Goal: Communication & Community: Answer question/provide support

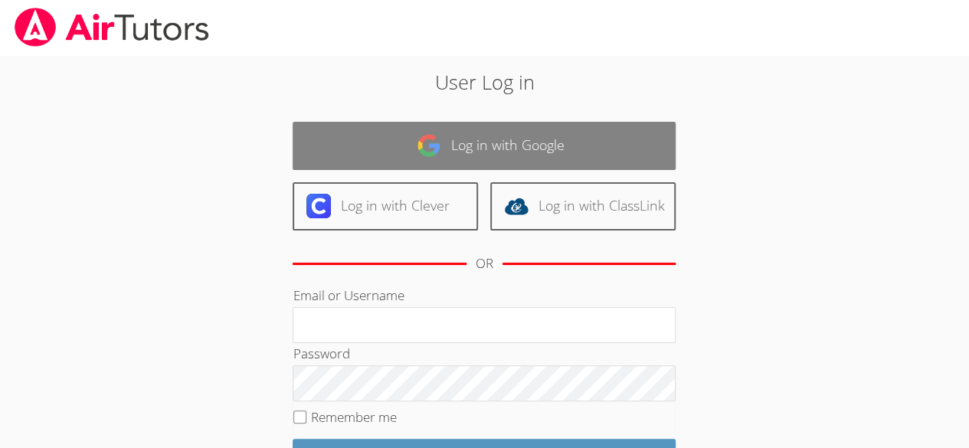
click at [517, 136] on link "Log in with Google" at bounding box center [484, 146] width 383 height 48
click at [422, 160] on link "Log in with Google" at bounding box center [484, 146] width 383 height 48
click at [418, 155] on img at bounding box center [429, 145] width 25 height 25
click at [422, 150] on img at bounding box center [429, 145] width 25 height 25
click at [490, 139] on link "Log in with Google" at bounding box center [484, 146] width 383 height 48
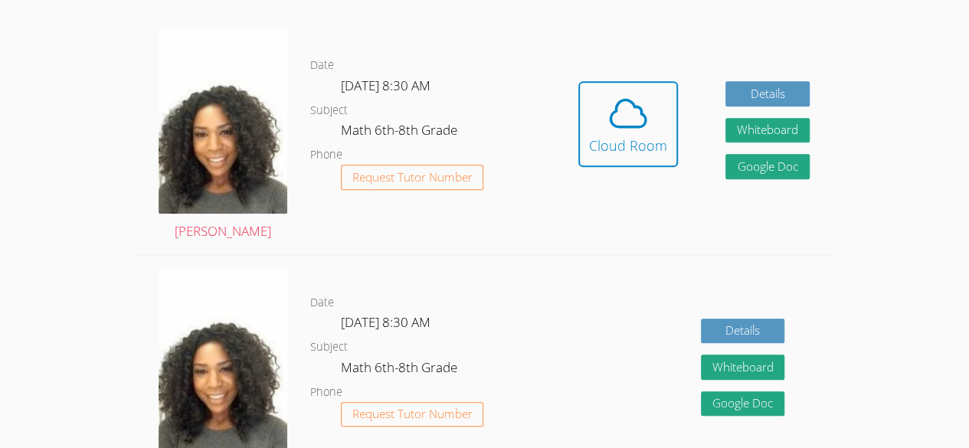
scroll to position [425, 0]
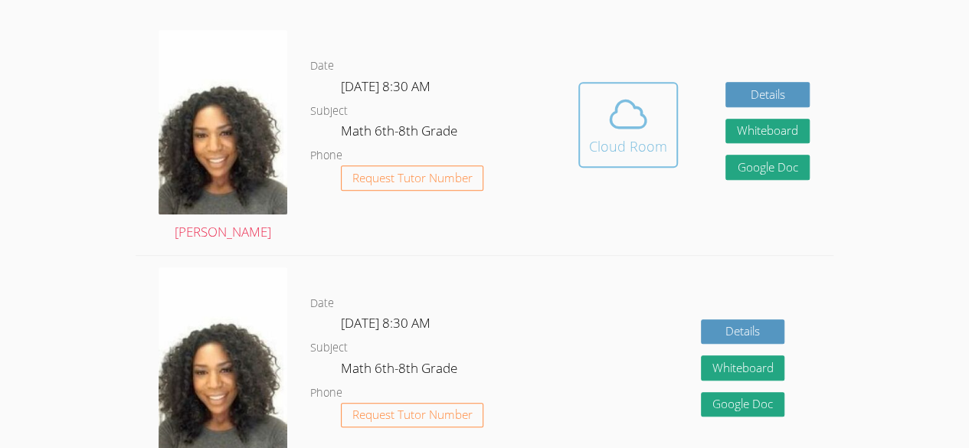
click at [628, 137] on div "Cloud Room" at bounding box center [628, 146] width 78 height 21
click at [641, 148] on div "Cloud Room" at bounding box center [628, 146] width 78 height 21
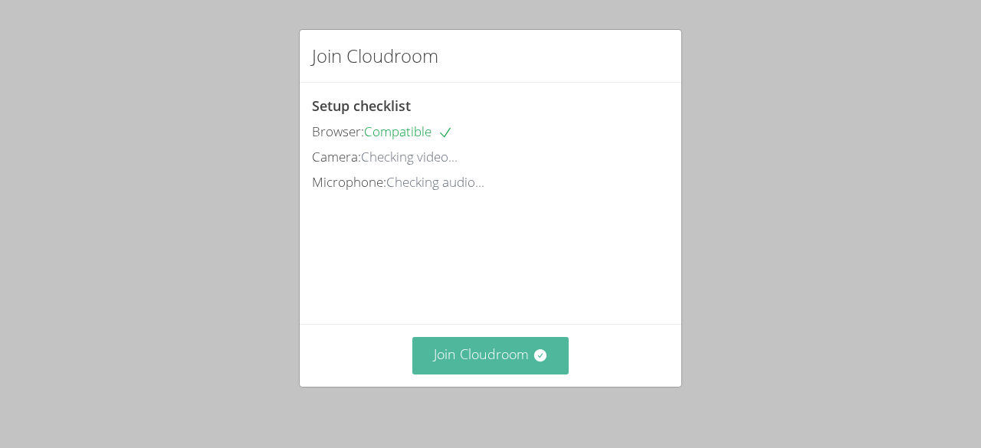
click at [517, 363] on button "Join Cloudroom" at bounding box center [490, 356] width 157 height 38
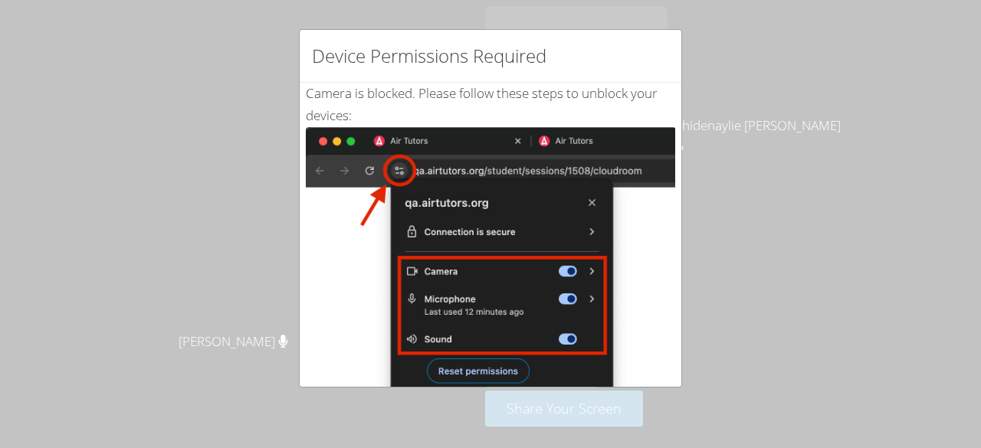
drag, startPoint x: 761, startPoint y: 263, endPoint x: 761, endPoint y: 223, distance: 39.9
click at [761, 223] on div "Device Permissions Required Camera is blocked . Please follow these steps to un…" at bounding box center [490, 224] width 981 height 448
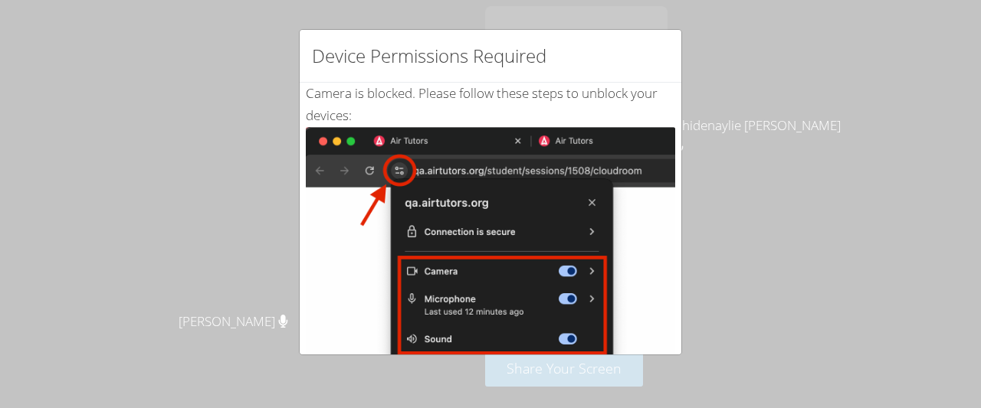
click at [688, 174] on div "Device Permissions Required Camera is blocked . Please follow these steps to un…" at bounding box center [490, 204] width 981 height 408
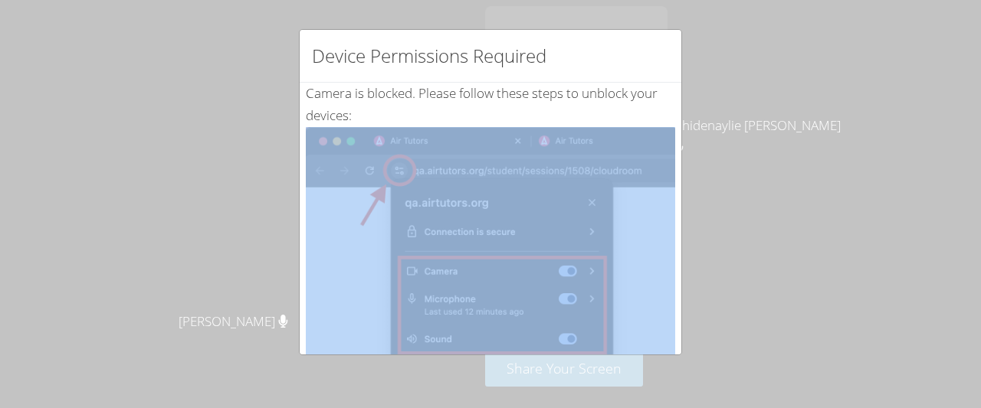
drag, startPoint x: 688, startPoint y: 174, endPoint x: 694, endPoint y: 185, distance: 12.4
click at [694, 185] on div "Device Permissions Required Camera is blocked . Please follow these steps to un…" at bounding box center [490, 204] width 981 height 408
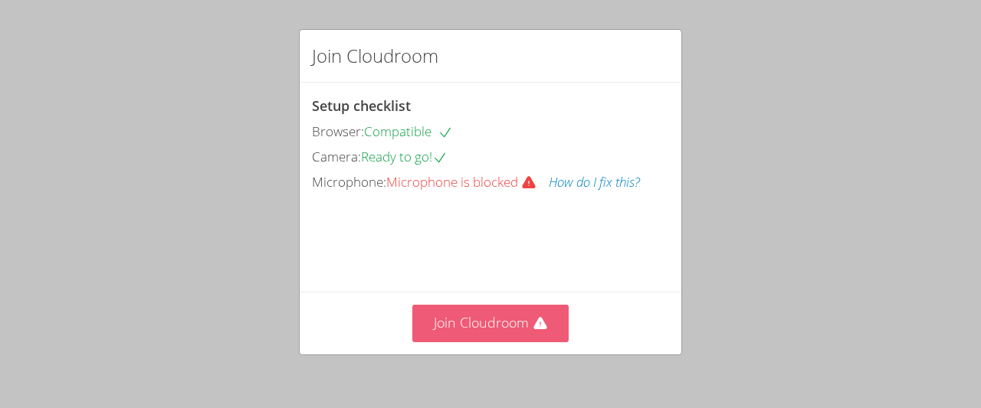
drag, startPoint x: 498, startPoint y: 351, endPoint x: 498, endPoint y: 311, distance: 39.9
click at [498, 311] on button "Join Cloudroom" at bounding box center [490, 324] width 157 height 38
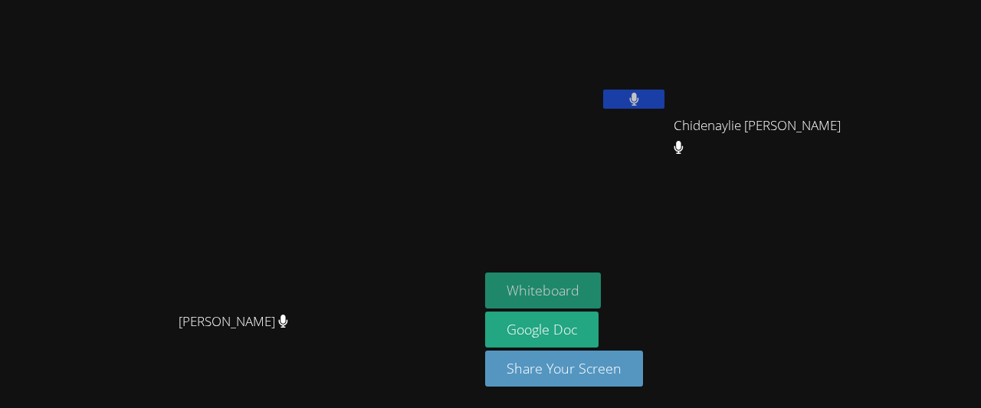
click at [601, 294] on button "Whiteboard" at bounding box center [543, 291] width 116 height 36
click at [601, 289] on button "Whiteboard" at bounding box center [543, 291] width 116 height 36
click at [668, 36] on video at bounding box center [576, 57] width 182 height 103
click at [668, 38] on video at bounding box center [576, 57] width 182 height 103
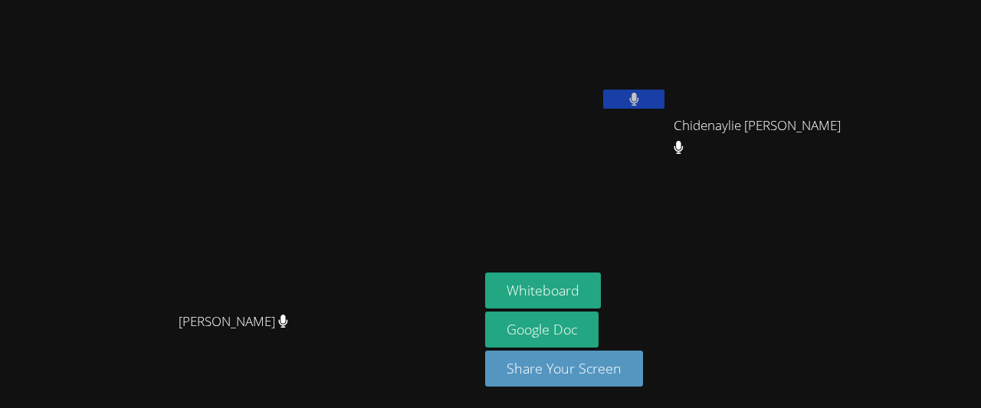
click at [668, 38] on video at bounding box center [576, 57] width 182 height 103
click at [601, 294] on button "Whiteboard" at bounding box center [543, 291] width 116 height 36
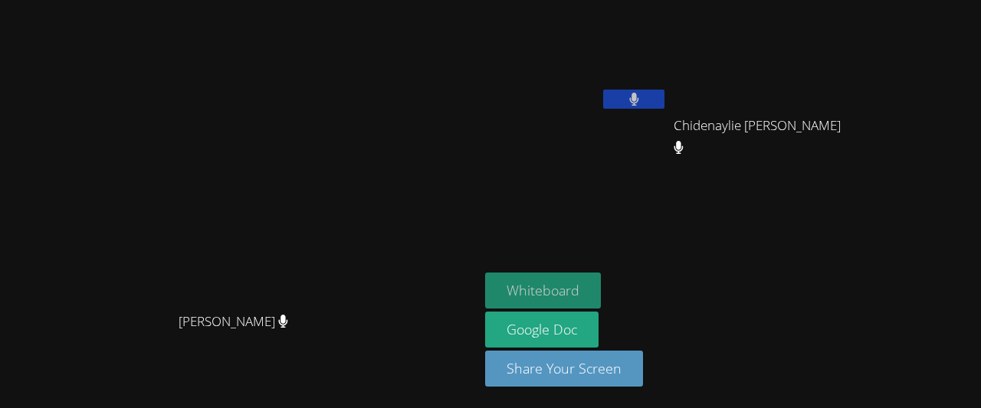
click at [601, 288] on button "Whiteboard" at bounding box center [543, 291] width 116 height 36
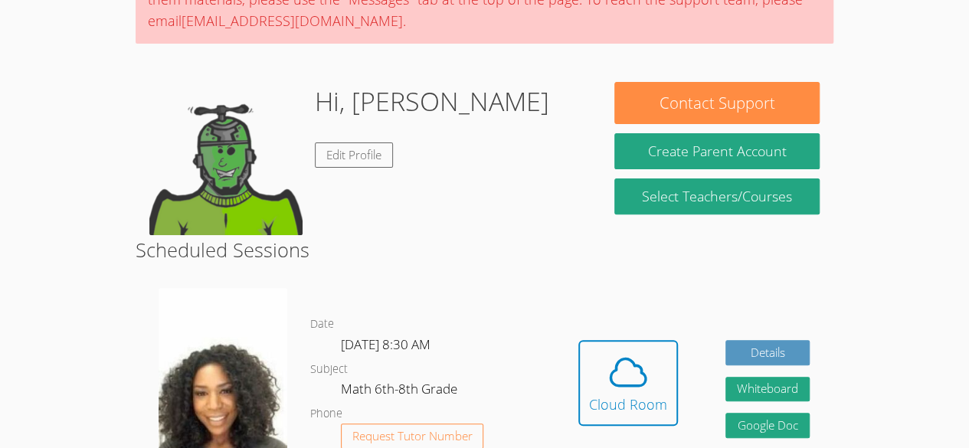
scroll to position [175, 0]
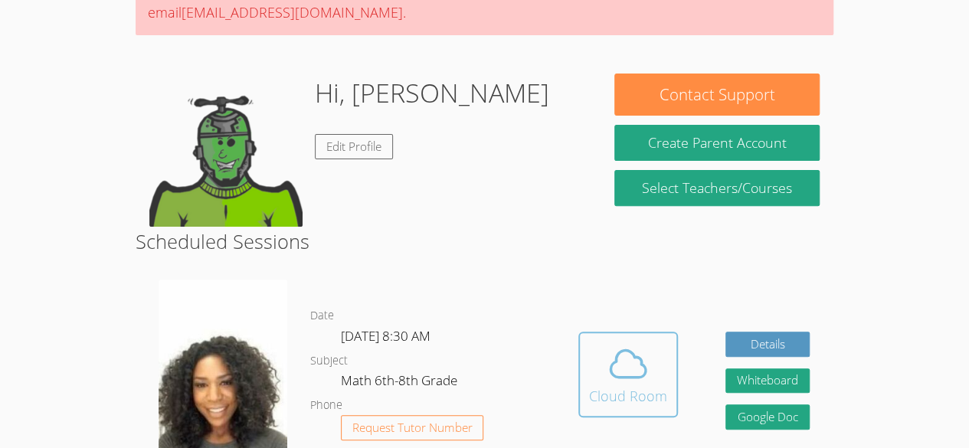
click at [622, 359] on icon at bounding box center [628, 364] width 43 height 43
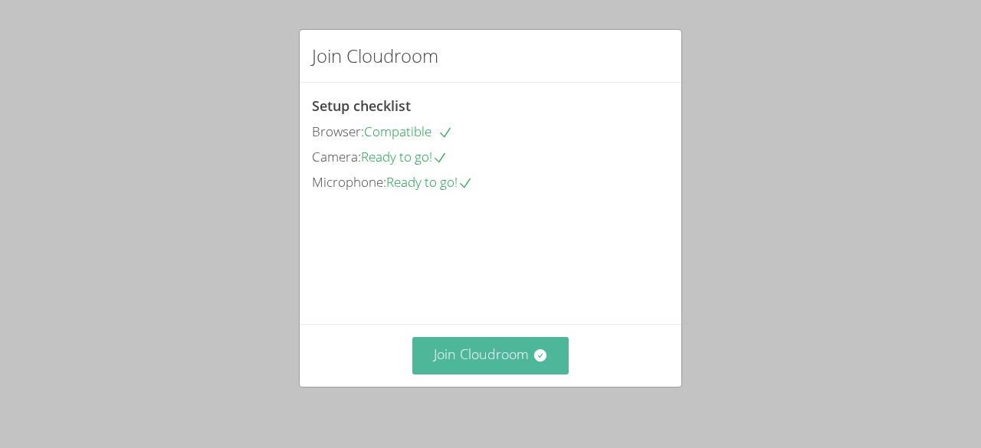
click at [468, 355] on button "Join Cloudroom" at bounding box center [490, 356] width 157 height 38
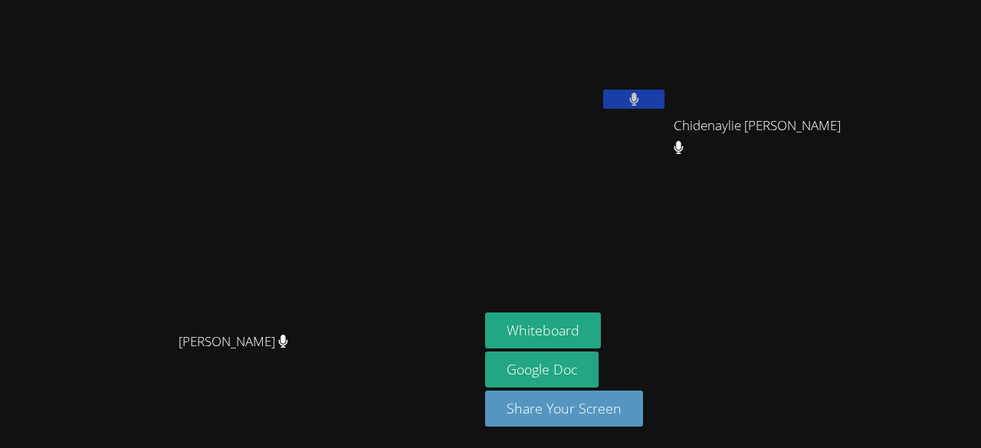
click at [844, 119] on span "Chidenaylie [PERSON_NAME]" at bounding box center [759, 137] width 170 height 44
click at [856, 67] on video at bounding box center [765, 57] width 182 height 103
click at [668, 89] on video at bounding box center [576, 57] width 182 height 103
click at [664, 100] on button at bounding box center [633, 99] width 61 height 19
click at [664, 93] on button at bounding box center [633, 99] width 61 height 19
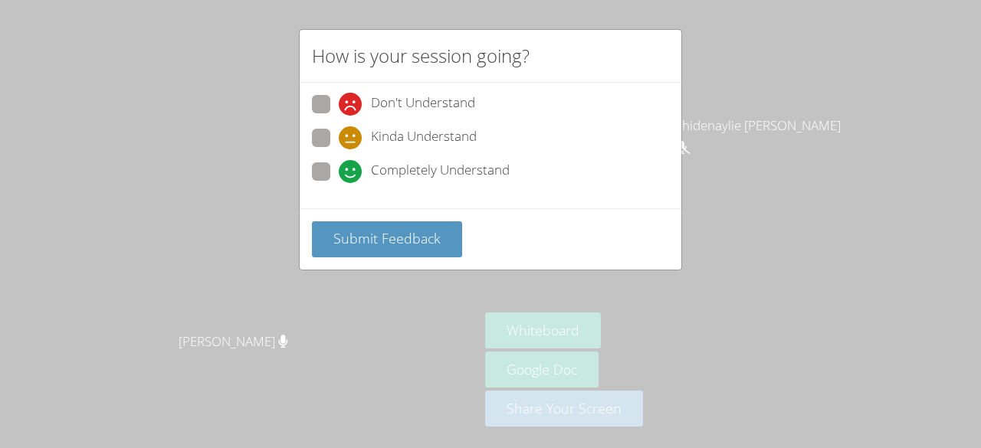
click at [310, 137] on div "Don't Understand Kinda Understand Completely Understand" at bounding box center [491, 146] width 382 height 126
click at [339, 149] on span at bounding box center [339, 149] width 0 height 0
click at [339, 139] on input "Kinda Understand" at bounding box center [345, 135] width 13 height 13
radio input "true"
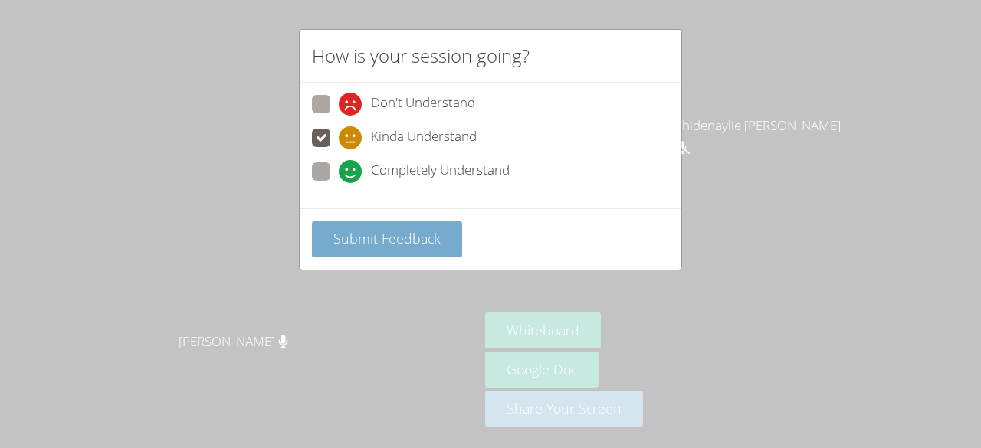
click at [392, 235] on span "Submit Feedback" at bounding box center [386, 238] width 107 height 18
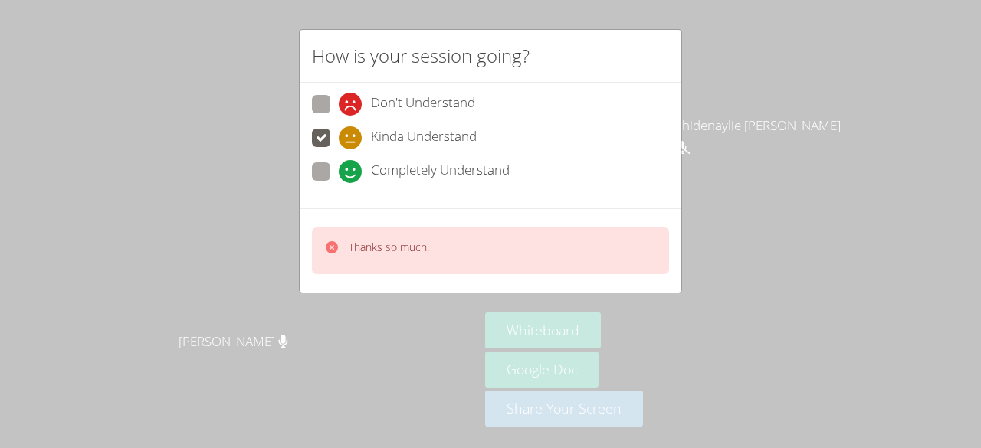
click at [339, 149] on span at bounding box center [339, 149] width 0 height 0
click at [339, 131] on input "Kinda Understand" at bounding box center [345, 135] width 13 height 13
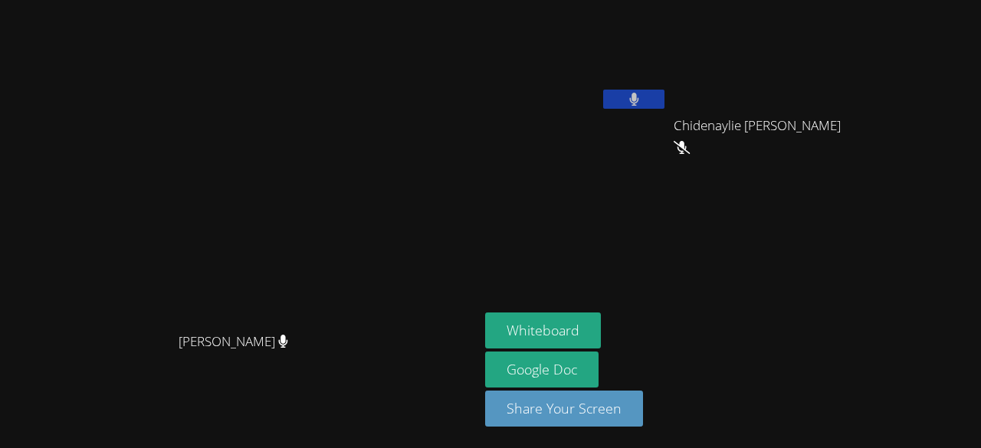
click at [355, 264] on video at bounding box center [240, 193] width 230 height 263
